Goal: Use online tool/utility: Utilize a website feature to perform a specific function

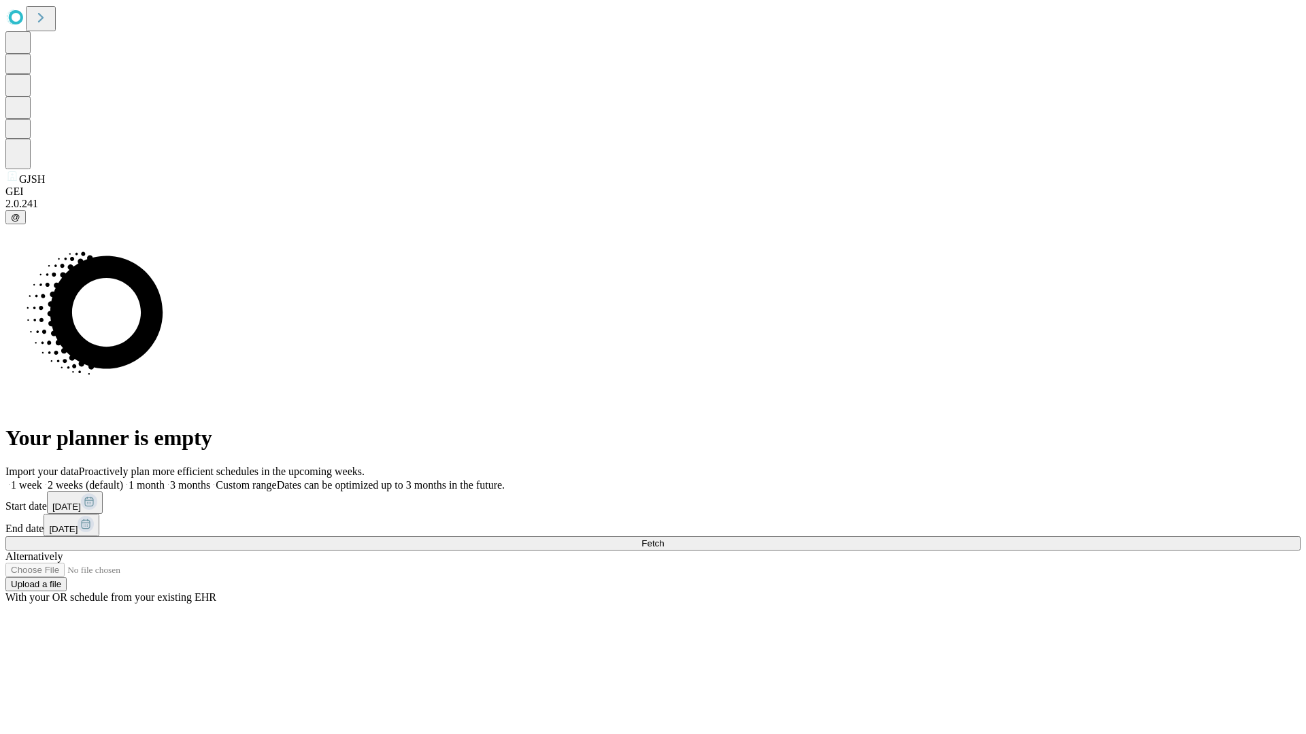
click at [664, 539] on span "Fetch" at bounding box center [652, 544] width 22 height 10
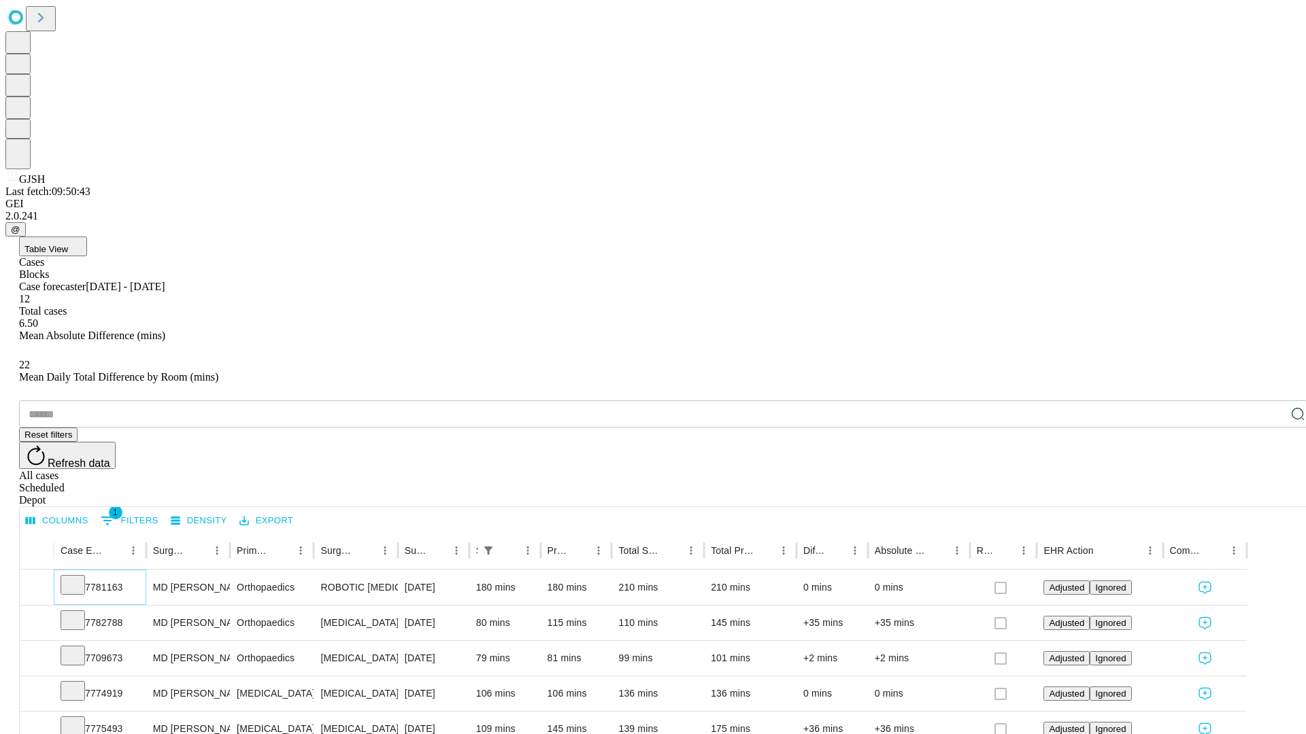
click at [80, 577] on icon at bounding box center [73, 584] width 14 height 14
